Goal: Task Accomplishment & Management: Use online tool/utility

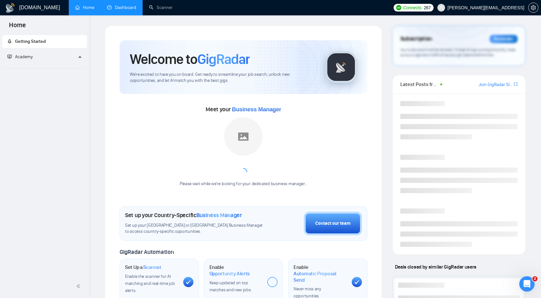
click at [126, 10] on link "Dashboard" at bounding box center [121, 7] width 29 height 5
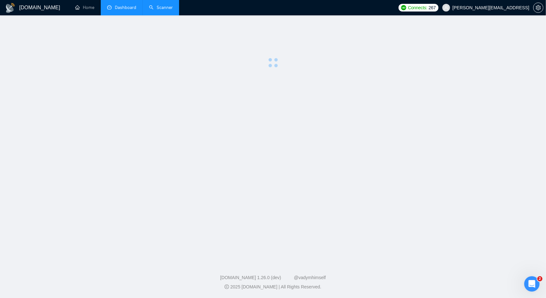
click at [159, 9] on link "Scanner" at bounding box center [161, 7] width 24 height 5
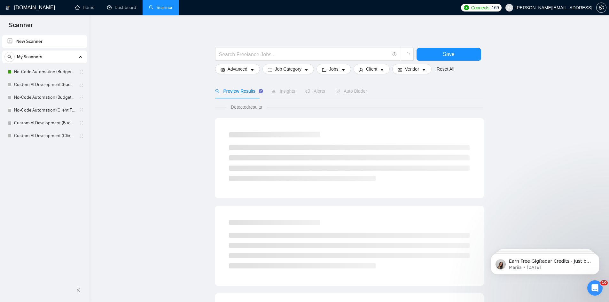
click at [149, 102] on main "Save Advanced Job Category Jobs Client Vendor Reset All Preview Results Insight…" at bounding box center [349, 287] width 499 height 523
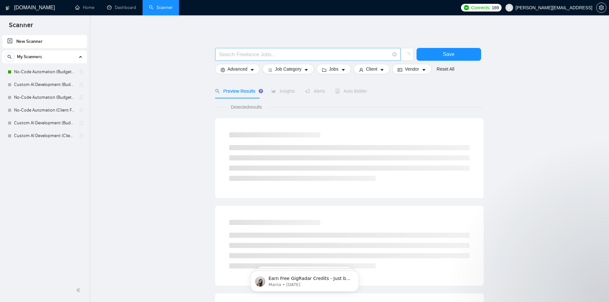
click at [318, 55] on input "text" at bounding box center [304, 55] width 171 height 8
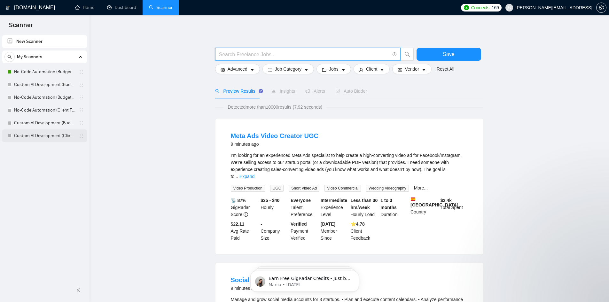
click at [38, 139] on link "Custom AI Development (Client Filters)" at bounding box center [44, 136] width 61 height 13
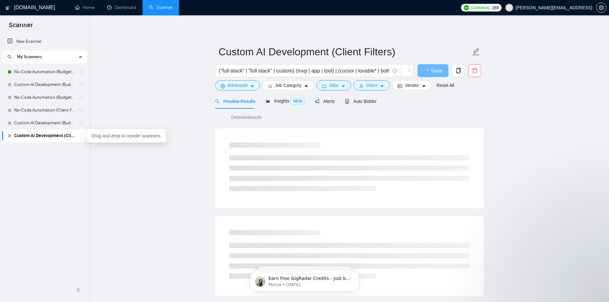
drag, startPoint x: 81, startPoint y: 135, endPoint x: 64, endPoint y: 159, distance: 30.1
click at [64, 159] on div "New Scanner My Scanners No-Code Automation (Budget Filters) Custom AI Developme…" at bounding box center [45, 156] width 90 height 245
click at [462, 69] on span "copy" at bounding box center [459, 71] width 12 height 6
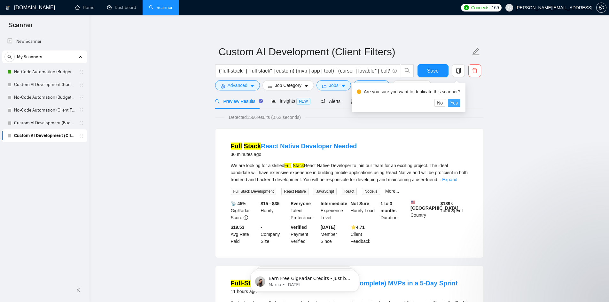
click at [457, 103] on button "Yes" at bounding box center [454, 103] width 12 height 8
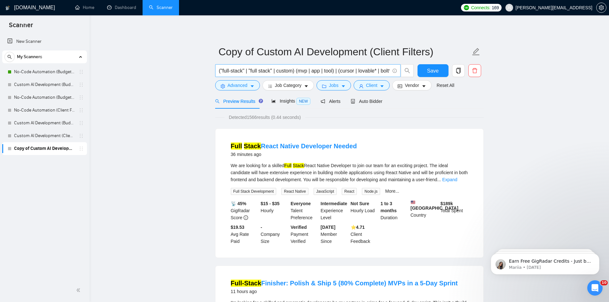
click at [333, 74] on input "("full-stack" | "full stack" | custom) (mvp | app | tool) | (cursor | lovable* …" at bounding box center [304, 71] width 171 height 8
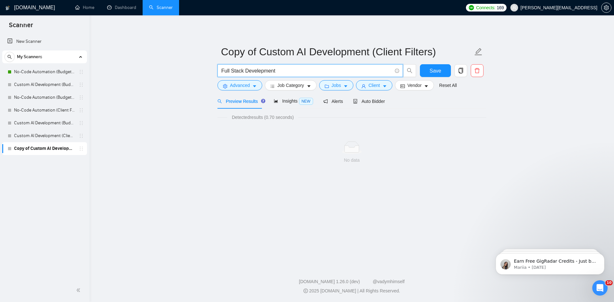
click at [258, 72] on input "Full Stack Develepment" at bounding box center [306, 71] width 171 height 8
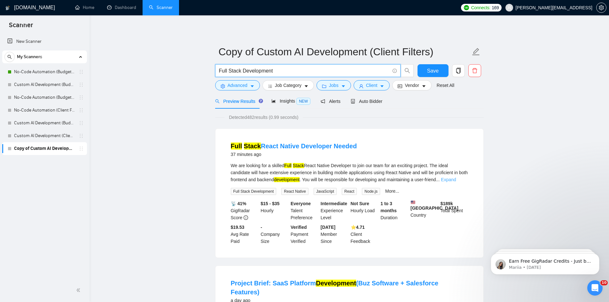
click at [456, 178] on link "Expand" at bounding box center [448, 179] width 15 height 5
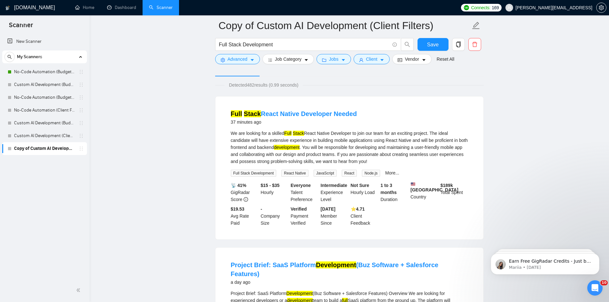
scroll to position [32, 0]
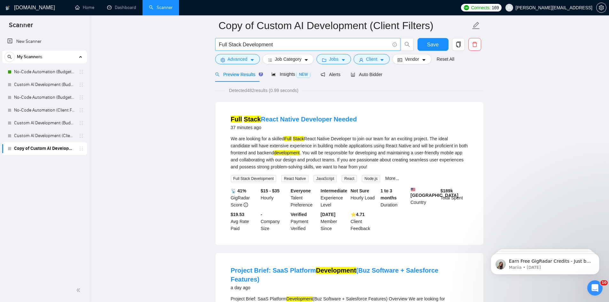
click at [268, 46] on input "Full Stack Development" at bounding box center [304, 45] width 171 height 8
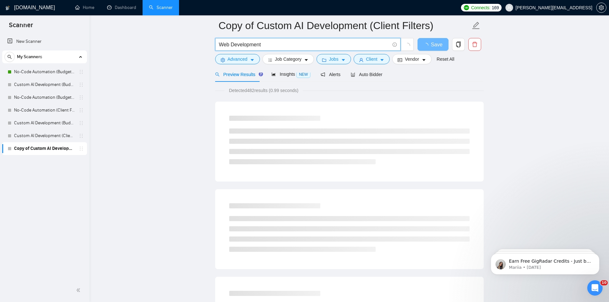
type input "Web Development"
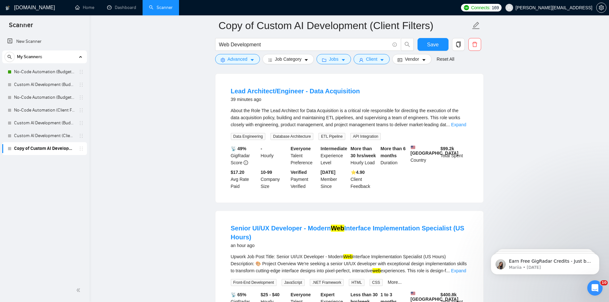
scroll to position [64, 0]
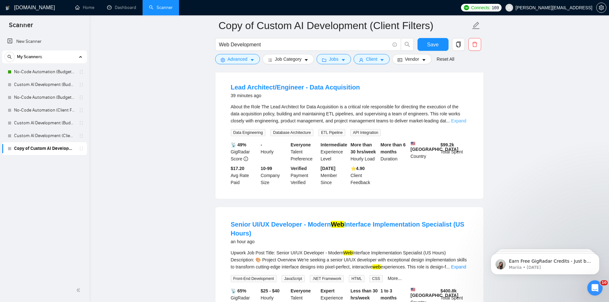
click at [459, 123] on link "Expand" at bounding box center [458, 120] width 15 height 5
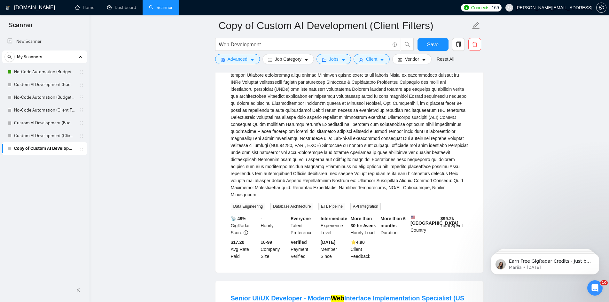
scroll to position [384, 0]
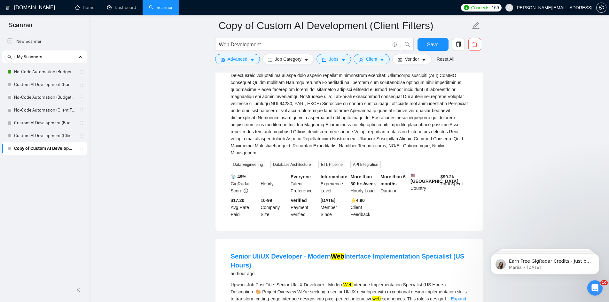
click at [31, 9] on h1 "[DOMAIN_NAME]" at bounding box center [34, 7] width 41 height 15
click at [91, 9] on link "Home" at bounding box center [84, 7] width 19 height 5
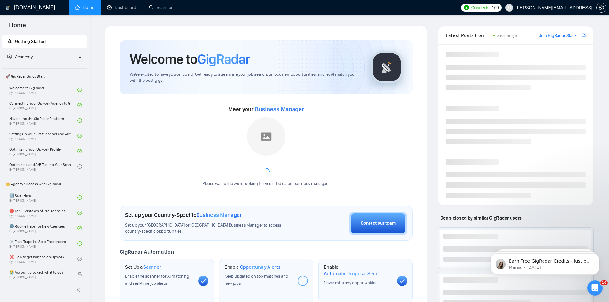
click at [34, 9] on h1 "[DOMAIN_NAME]" at bounding box center [34, 7] width 41 height 15
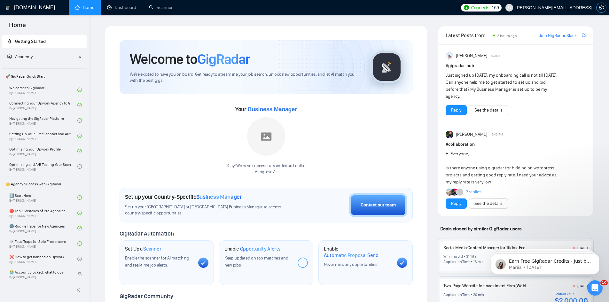
click at [541, 10] on icon "setting" at bounding box center [601, 7] width 5 height 5
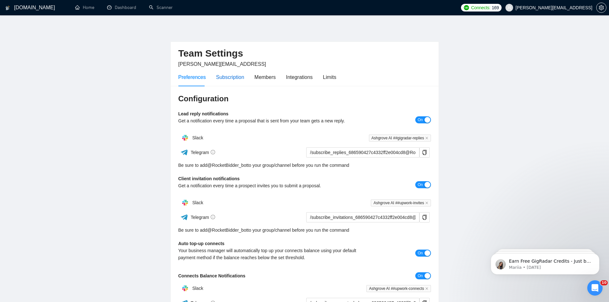
click at [231, 80] on div "Subscription" at bounding box center [230, 77] width 28 height 8
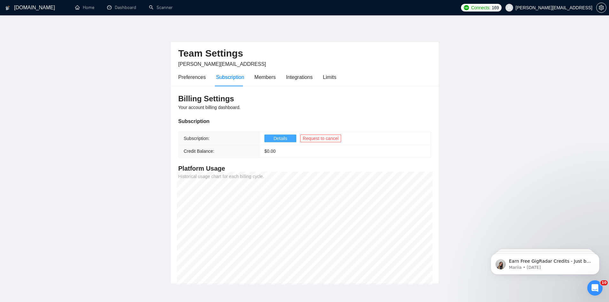
click at [285, 139] on span "Details" at bounding box center [281, 138] width 14 height 7
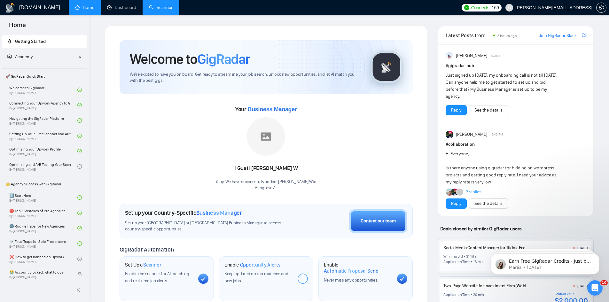
click at [153, 10] on link "Scanner" at bounding box center [161, 7] width 24 height 5
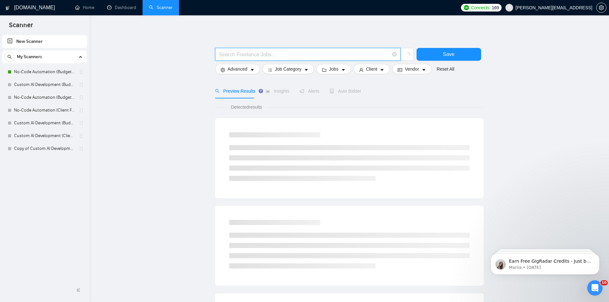
click at [286, 56] on input "text" at bounding box center [304, 55] width 171 height 8
click at [256, 51] on input "text" at bounding box center [304, 55] width 171 height 8
